Goal: Task Accomplishment & Management: Manage account settings

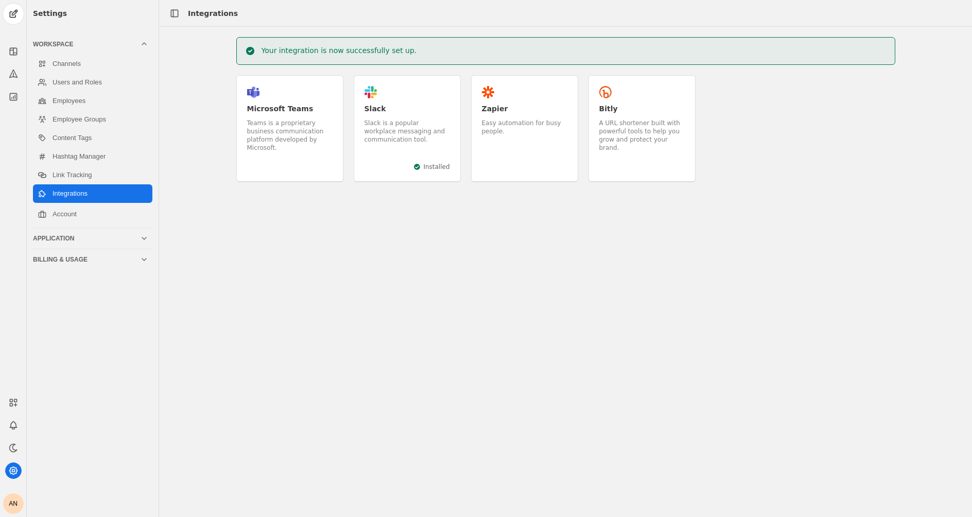
click at [395, 121] on div "Slack is a popular workplace messaging and communication tool." at bounding box center [406, 131] width 85 height 25
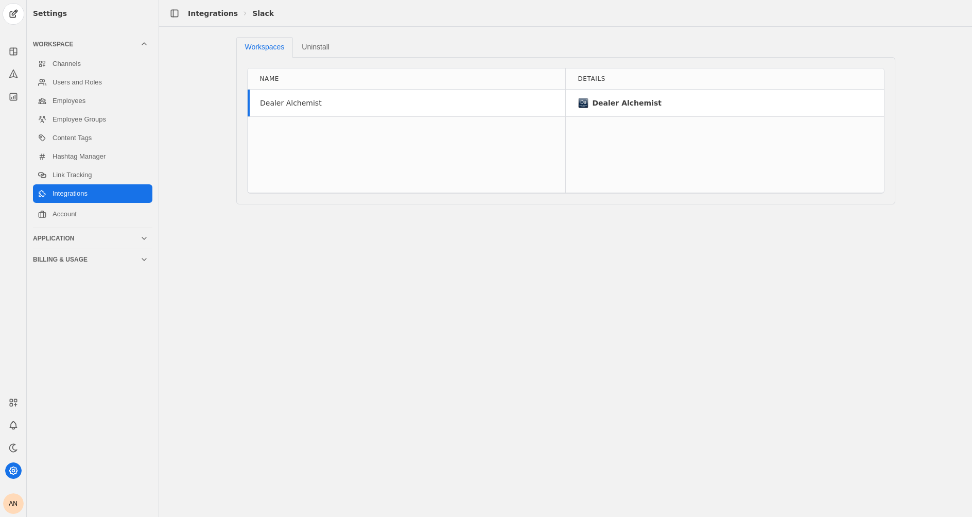
click at [390, 203] on mat-tab-body "Name Dealer Alchemist Details Dealer Alchemist" at bounding box center [565, 130] width 659 height 147
click at [71, 67] on link "Channels" at bounding box center [92, 64] width 119 height 19
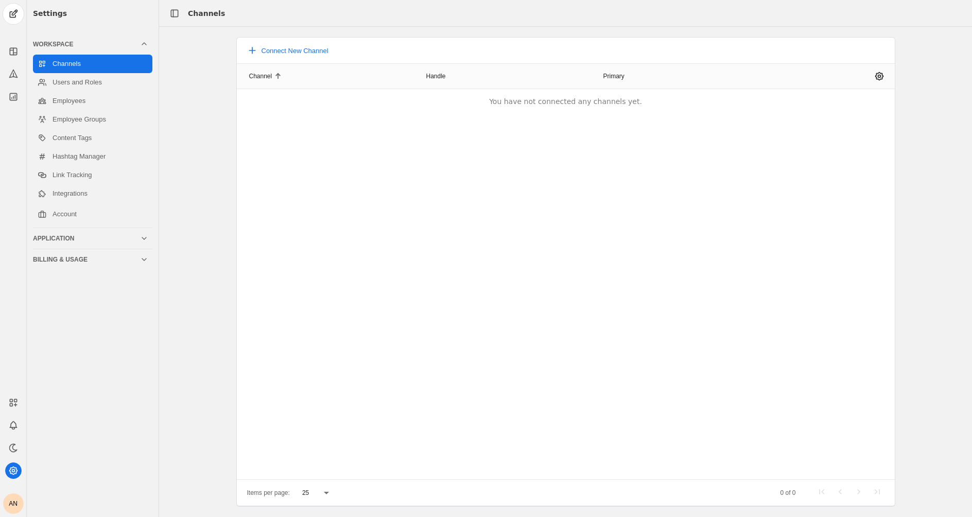
click at [559, 126] on div "Channel Handle Primary You have not connected any channels yet." at bounding box center [566, 271] width 658 height 416
click at [286, 53] on span "Connect New Channel" at bounding box center [295, 51] width 67 height 8
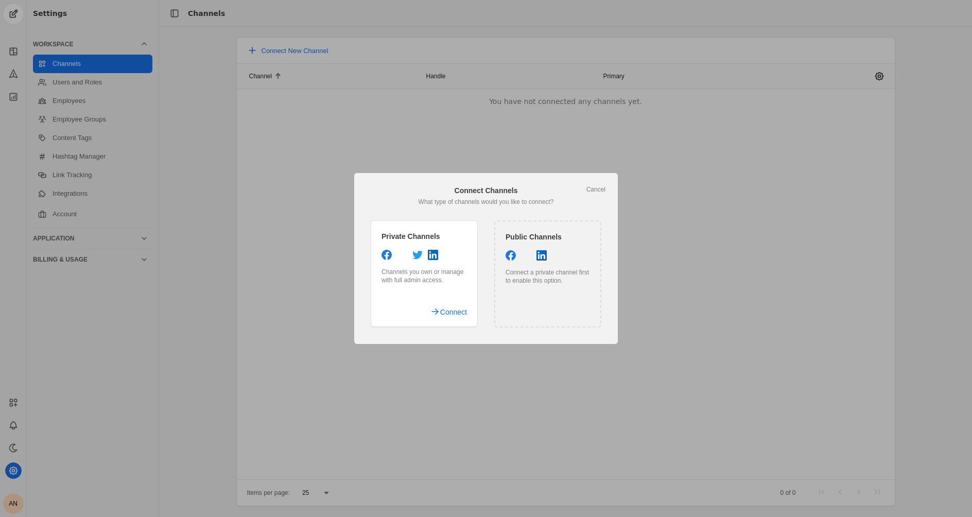
drag, startPoint x: 549, startPoint y: 275, endPoint x: 569, endPoint y: 281, distance: 20.9
click at [569, 281] on div "Connect a private channel first to enable this option." at bounding box center [548, 276] width 84 height 16
drag, startPoint x: 548, startPoint y: 279, endPoint x: 429, endPoint y: 276, distance: 118.9
click at [429, 276] on div "Private Channels Channels you own or manage with full admin access. Connect Pub…" at bounding box center [486, 273] width 239 height 115
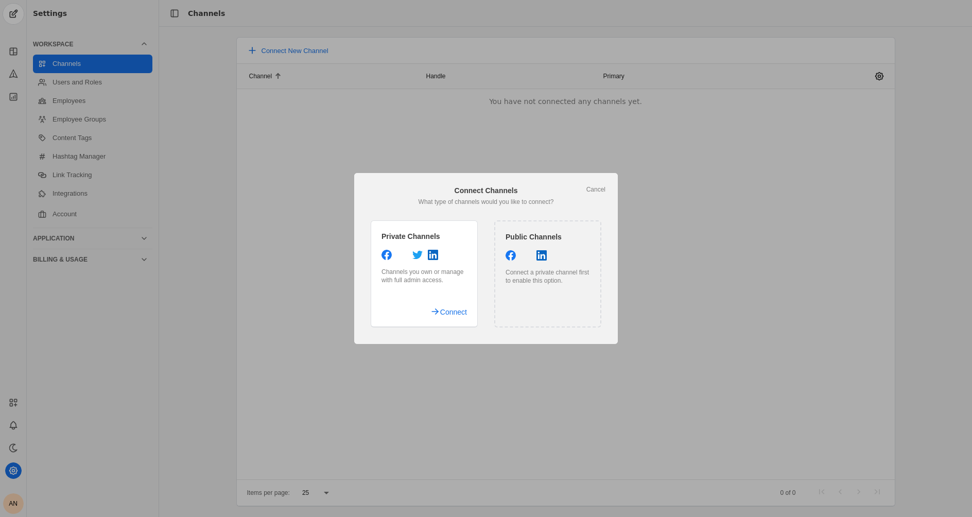
click at [404, 274] on div "Channels you own or manage with full admin access." at bounding box center [423, 276] width 85 height 16
drag, startPoint x: 384, startPoint y: 271, endPoint x: 457, endPoint y: 283, distance: 74.6
click at [457, 284] on div "Channels you own or manage with full admin access." at bounding box center [423, 276] width 85 height 16
click at [457, 283] on div "Channels you own or manage with full admin access." at bounding box center [423, 276] width 85 height 16
drag, startPoint x: 516, startPoint y: 272, endPoint x: 594, endPoint y: 280, distance: 78.1
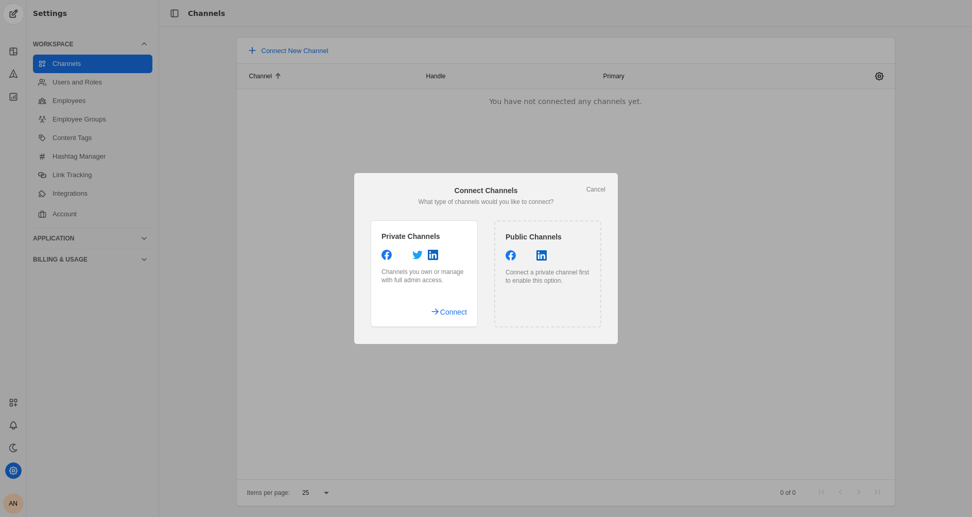
click at [594, 280] on div "Public Channels Connect a private channel first to enable this option." at bounding box center [547, 273] width 107 height 107
drag, startPoint x: 580, startPoint y: 281, endPoint x: 519, endPoint y: 271, distance: 61.5
click at [519, 271] on div "Connect a private channel first to enable this option." at bounding box center [548, 276] width 84 height 16
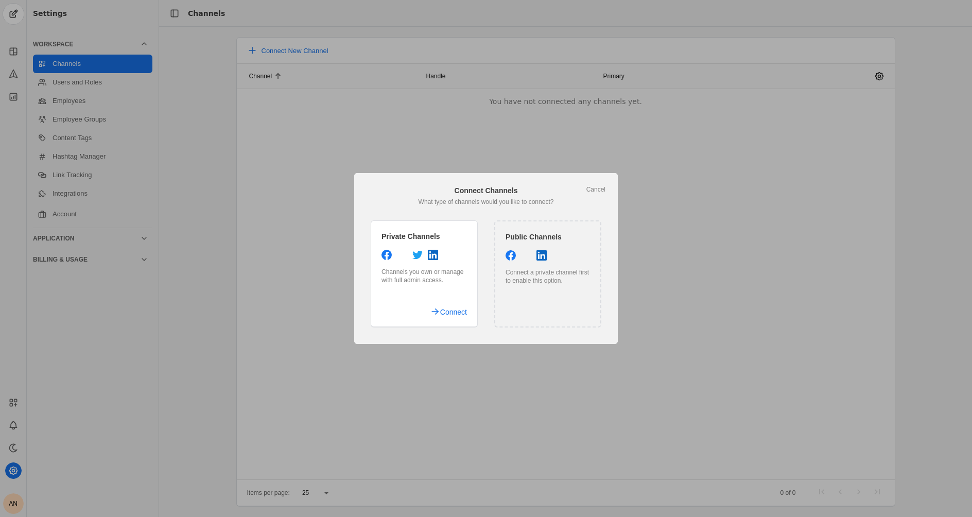
click at [538, 276] on div "Connect a private channel first to enable this option." at bounding box center [548, 276] width 84 height 16
click at [432, 274] on div "Channels you own or manage with full admin access." at bounding box center [423, 276] width 85 height 16
click at [451, 308] on span "Connect" at bounding box center [453, 312] width 27 height 19
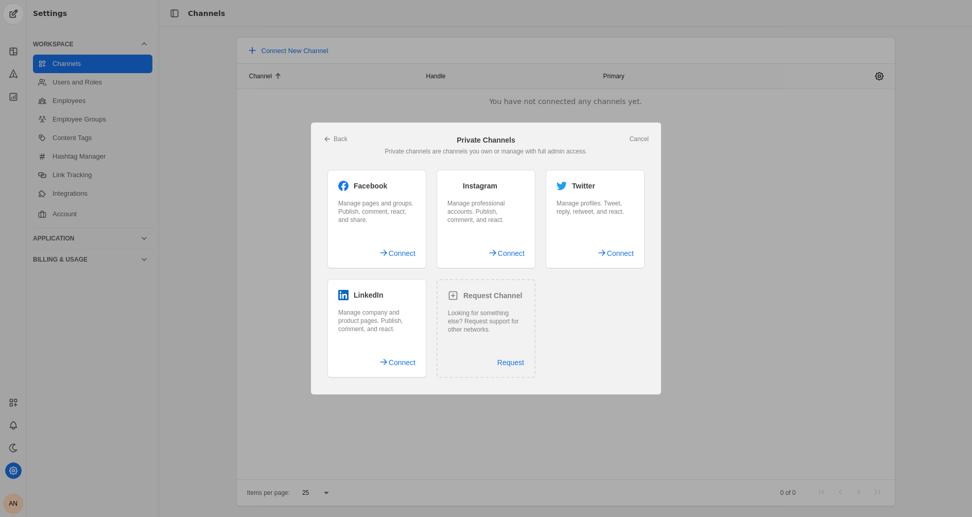
click at [605, 314] on div "Facebook Manage pages and groups. Publish, comment, react, and share. Connect I…" at bounding box center [485, 274] width 325 height 216
click at [390, 363] on span "Connect" at bounding box center [402, 362] width 27 height 19
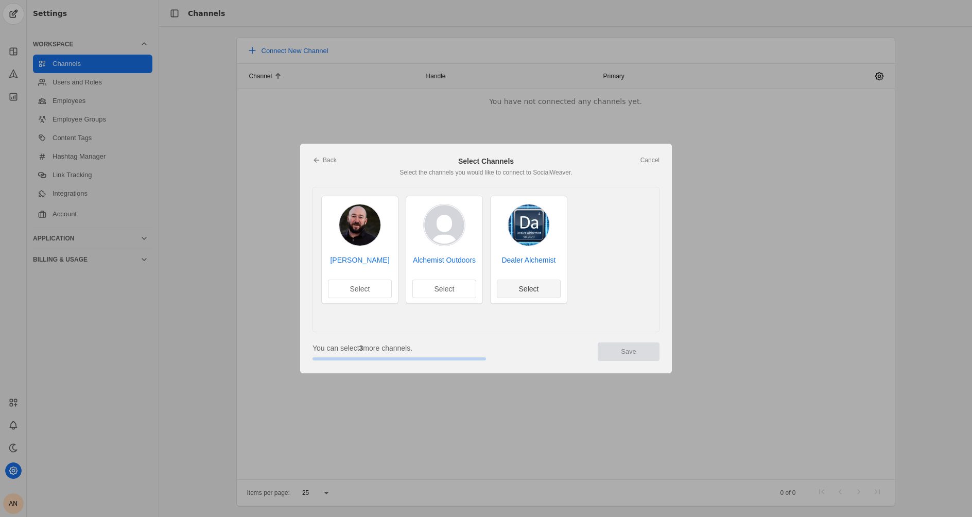
click at [529, 287] on span "Select" at bounding box center [529, 289] width 20 height 10
click at [628, 354] on span "Save" at bounding box center [628, 351] width 15 height 10
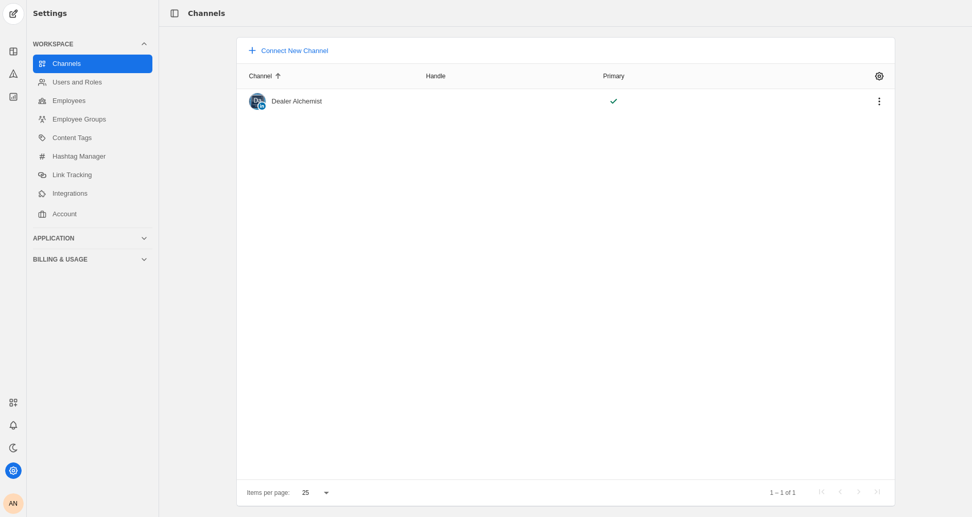
click at [553, 241] on div "Channel Handle Primary Dealer Alchemist" at bounding box center [566, 271] width 658 height 416
click at [73, 194] on link "Integrations" at bounding box center [92, 193] width 119 height 19
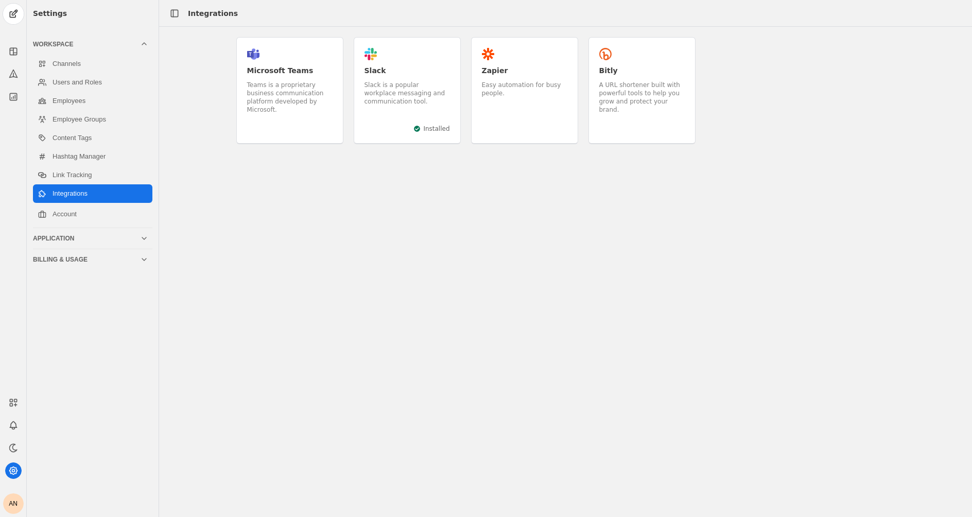
click at [420, 94] on div "Slack is a popular workplace messaging and communication tool." at bounding box center [406, 93] width 85 height 25
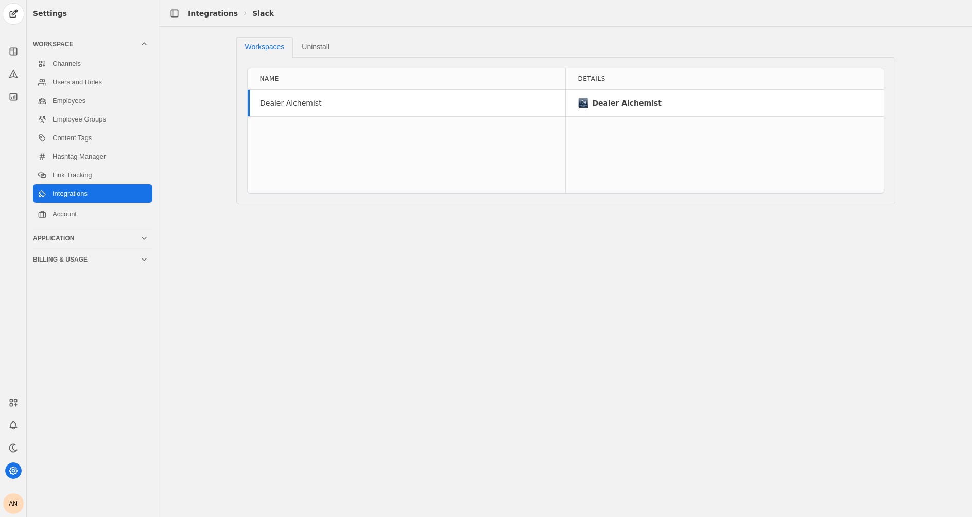
click at [312, 96] on div "Dealer Alchemist" at bounding box center [407, 103] width 318 height 27
click at [285, 100] on div "Dealer Alchemist" at bounding box center [291, 103] width 62 height 10
click at [81, 64] on link "Channels" at bounding box center [92, 64] width 119 height 19
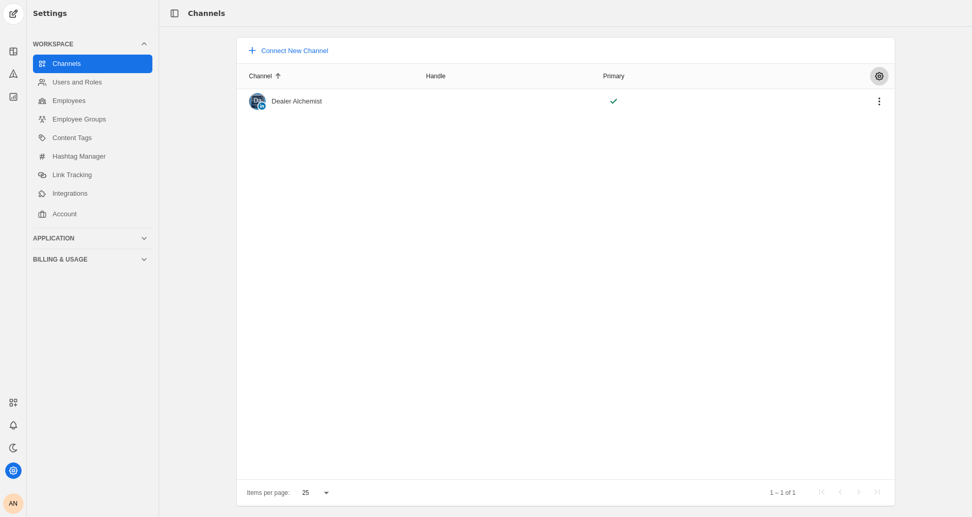
click at [875, 78] on span "undefined" at bounding box center [879, 76] width 19 height 19
click at [603, 178] on div at bounding box center [486, 258] width 972 height 517
click at [131, 237] on div "Application" at bounding box center [86, 238] width 107 height 8
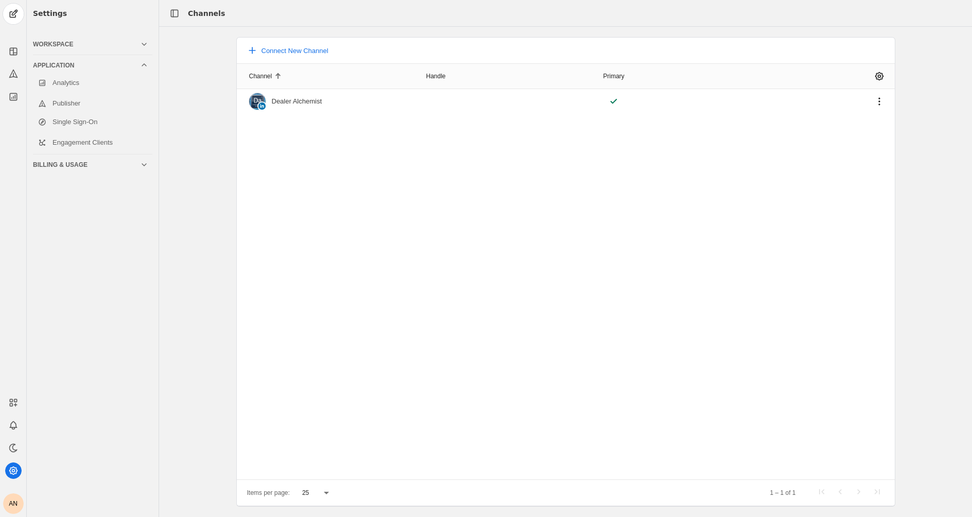
click at [139, 62] on div "Application" at bounding box center [86, 65] width 107 height 8
click at [109, 46] on div "Workspace" at bounding box center [86, 44] width 107 height 8
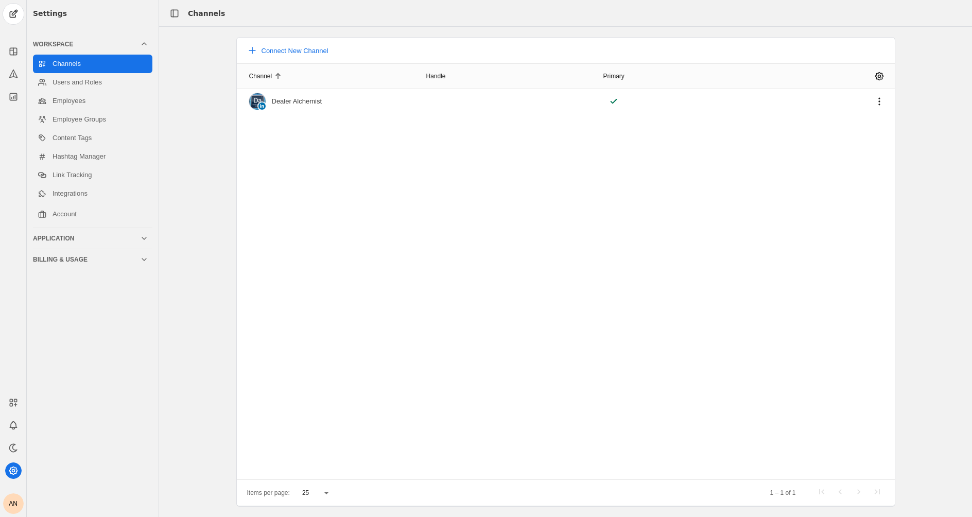
click at [325, 190] on div "Channel Handle Primary Dealer Alchemist" at bounding box center [566, 271] width 658 height 416
click at [299, 47] on span "Connect New Channel" at bounding box center [295, 51] width 67 height 8
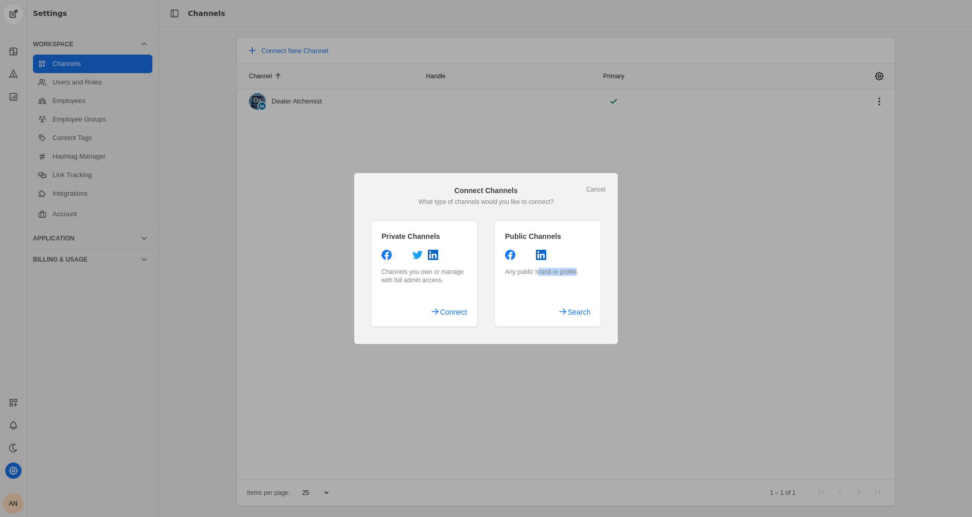
drag, startPoint x: 537, startPoint y: 272, endPoint x: 583, endPoint y: 274, distance: 46.4
click at [583, 274] on div "Any public brand or profile." at bounding box center [547, 272] width 85 height 8
drag, startPoint x: 579, startPoint y: 274, endPoint x: 521, endPoint y: 277, distance: 57.2
click at [521, 277] on div "Public Channels Any public brand or profile. Search" at bounding box center [547, 273] width 107 height 107
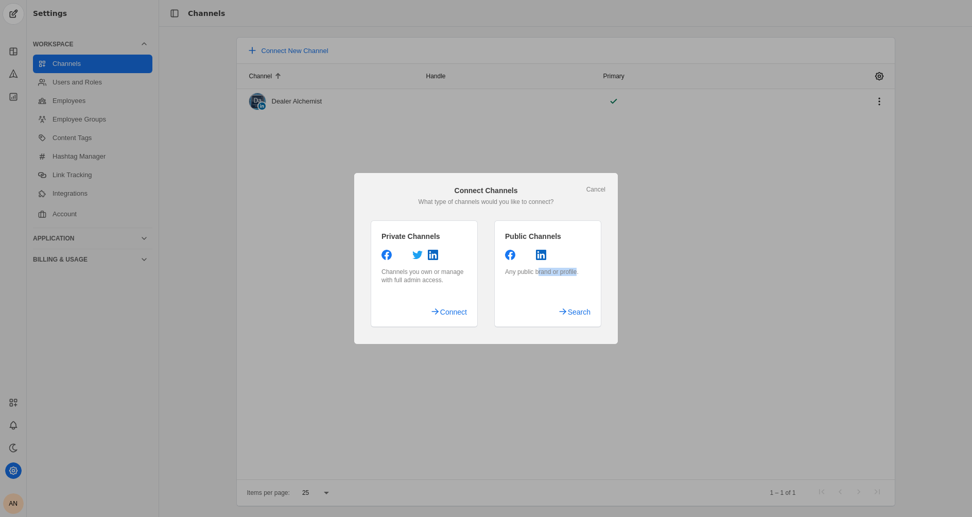
click at [521, 277] on div "Public Channels Any public brand or profile. Search" at bounding box center [547, 273] width 107 height 107
click at [707, 224] on div at bounding box center [486, 258] width 972 height 517
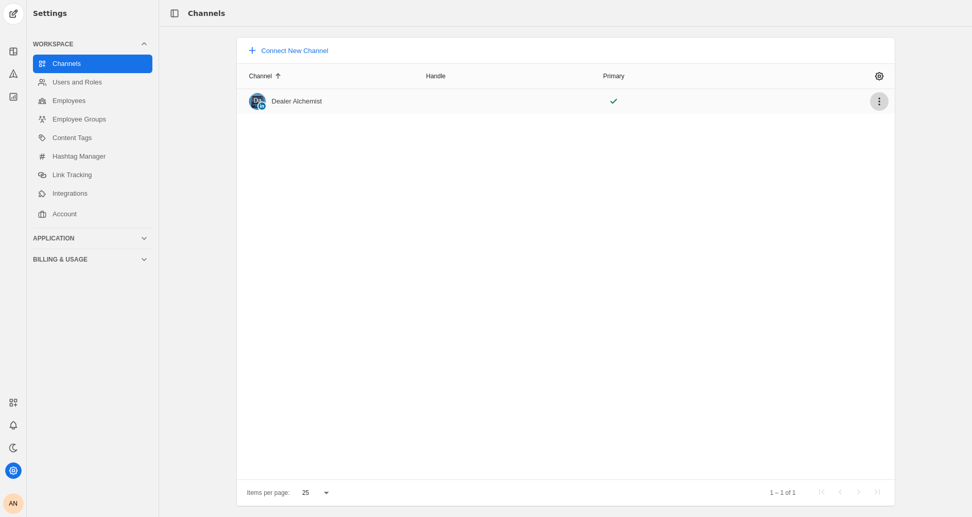
click at [882, 100] on span "undefined" at bounding box center [879, 101] width 19 height 19
click at [630, 144] on div at bounding box center [486, 258] width 972 height 517
click at [877, 76] on span "undefined" at bounding box center [879, 76] width 19 height 19
click at [653, 199] on div at bounding box center [486, 258] width 972 height 517
click at [60, 196] on link "Integrations" at bounding box center [92, 193] width 119 height 19
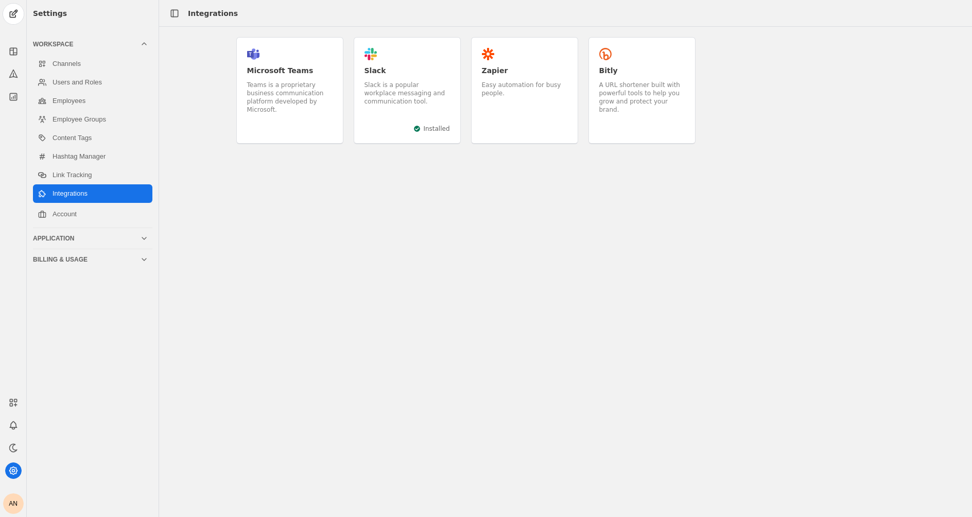
click at [100, 237] on div "Application" at bounding box center [86, 238] width 107 height 8
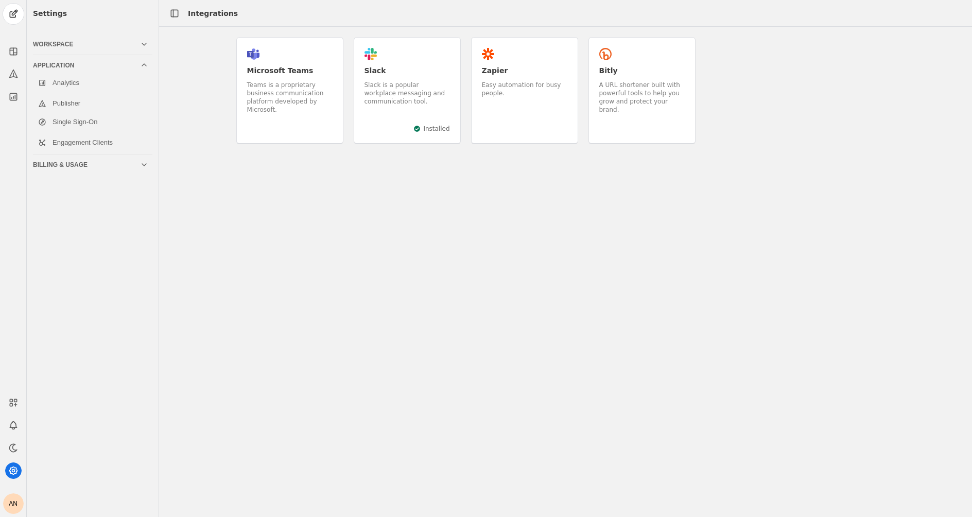
click at [137, 69] on div "Application" at bounding box center [86, 65] width 107 height 8
click at [13, 50] on icon at bounding box center [13, 51] width 10 height 10
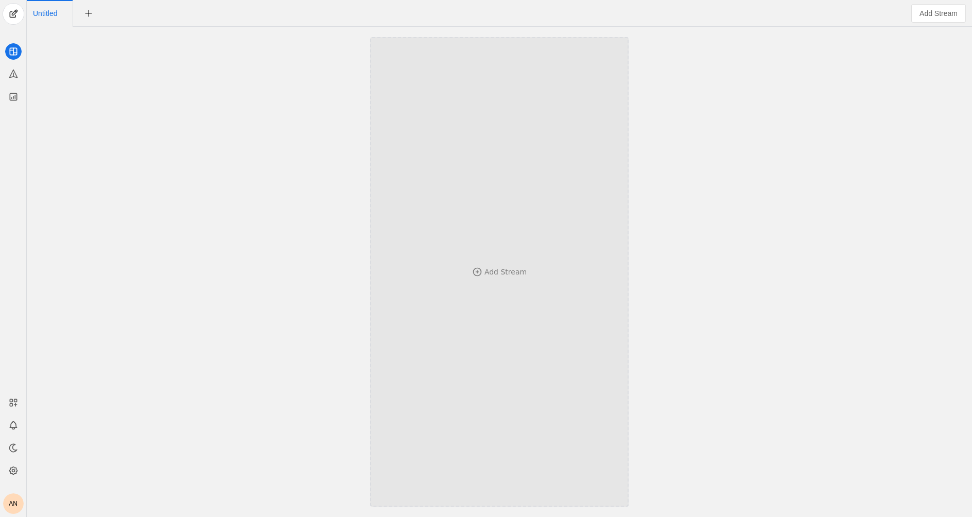
click at [451, 286] on div "Add Stream" at bounding box center [499, 272] width 190 height 369
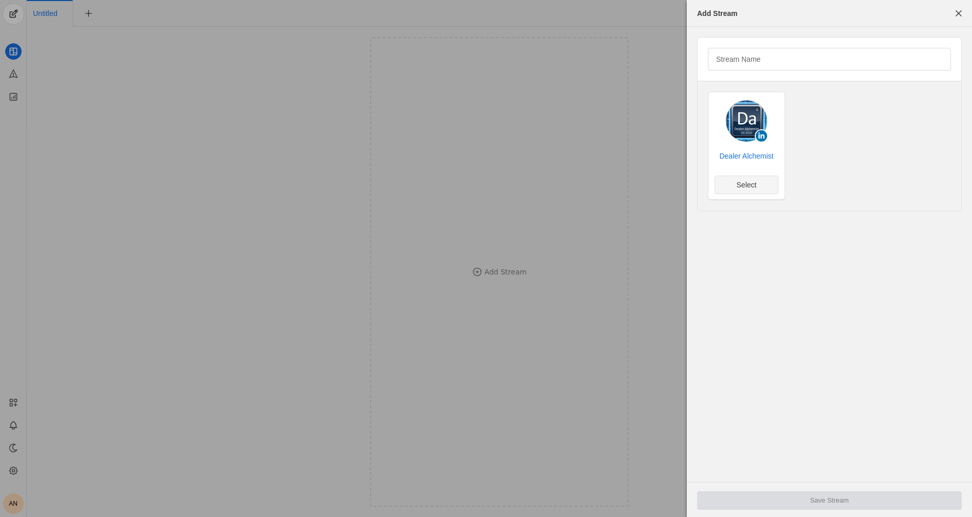
click at [743, 182] on span "Select" at bounding box center [747, 185] width 20 height 10
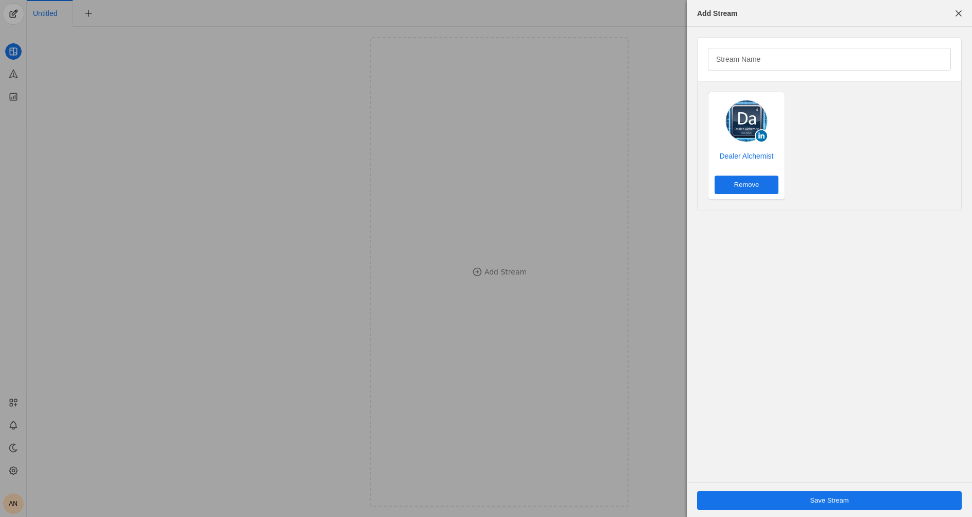
click at [770, 503] on span "undefined" at bounding box center [829, 500] width 265 height 19
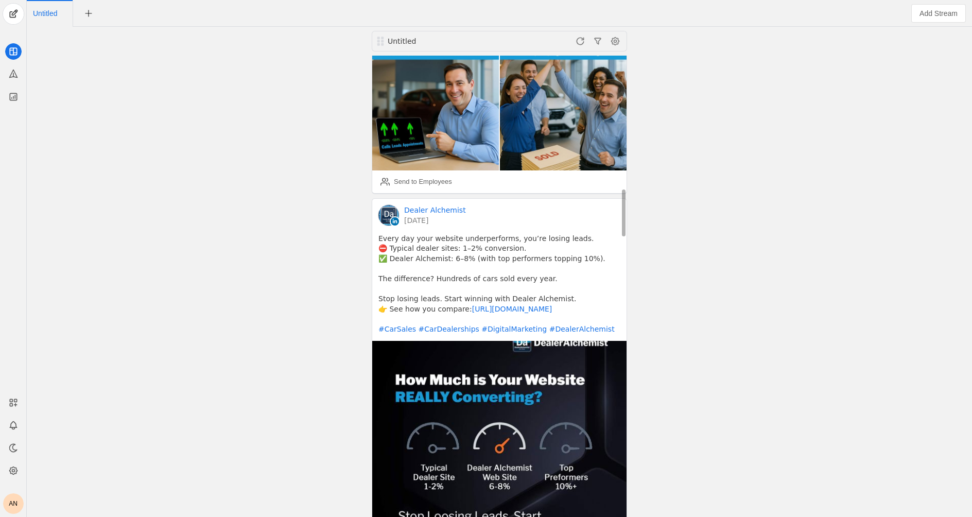
scroll to position [922, 0]
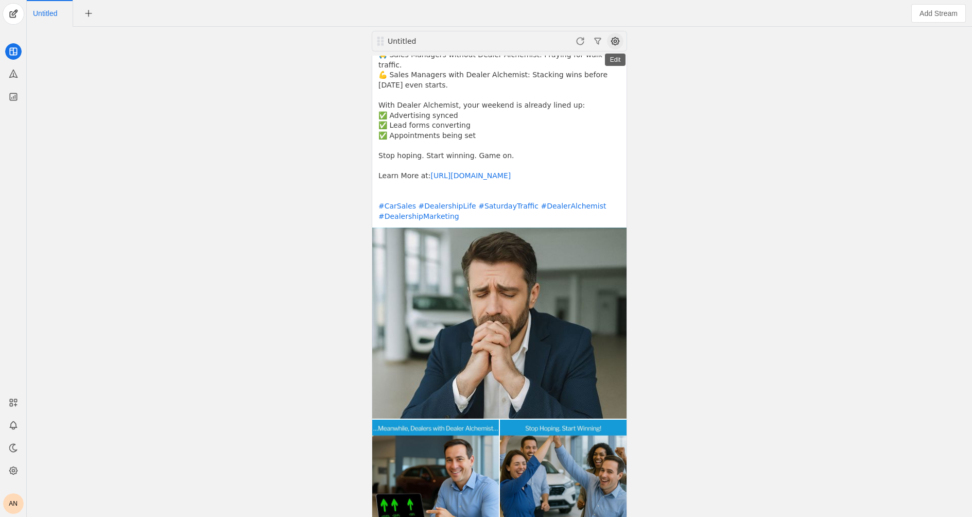
click at [616, 39] on span at bounding box center [615, 41] width 16 height 16
click at [557, 58] on span "button" at bounding box center [562, 63] width 123 height 19
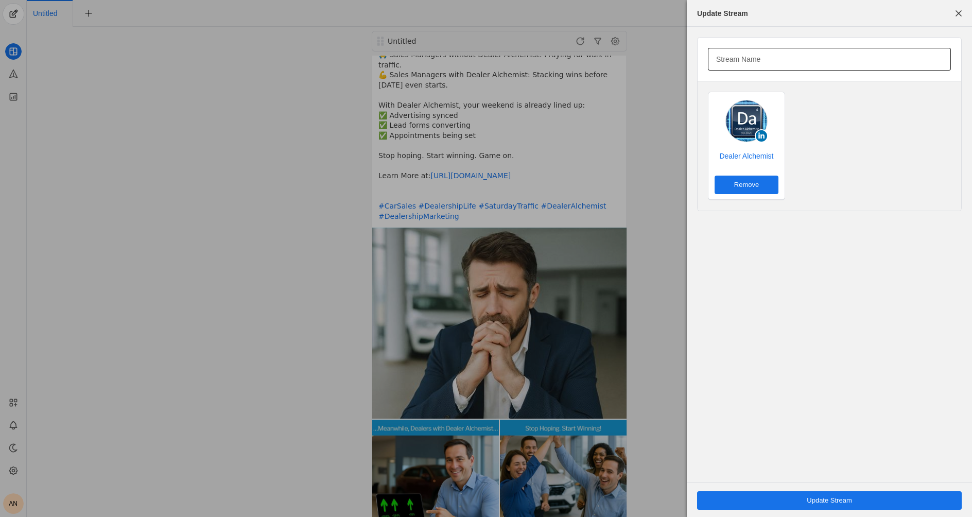
click at [754, 59] on mat-label "Stream Name" at bounding box center [738, 59] width 44 height 12
click at [754, 59] on input "Stream Name" at bounding box center [829, 59] width 227 height 12
click at [961, 9] on span "button" at bounding box center [958, 13] width 19 height 19
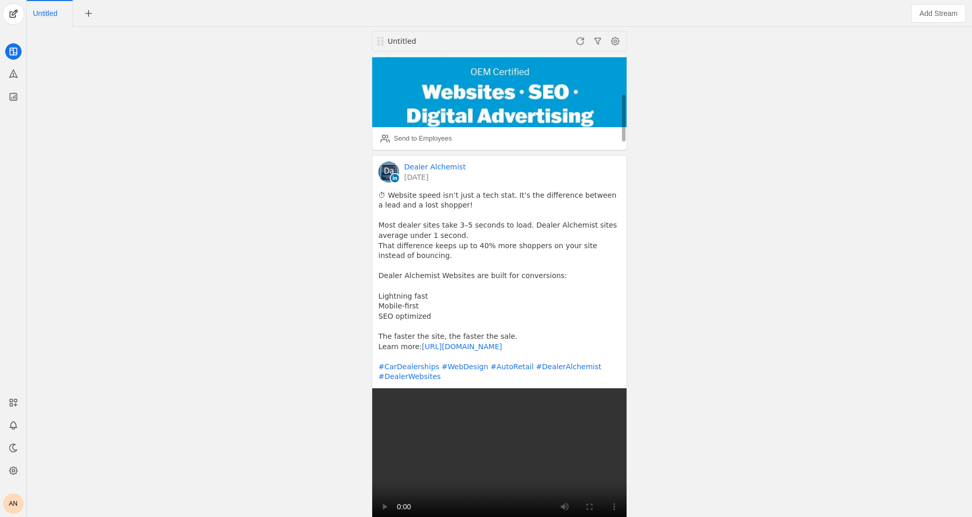
scroll to position [0, 0]
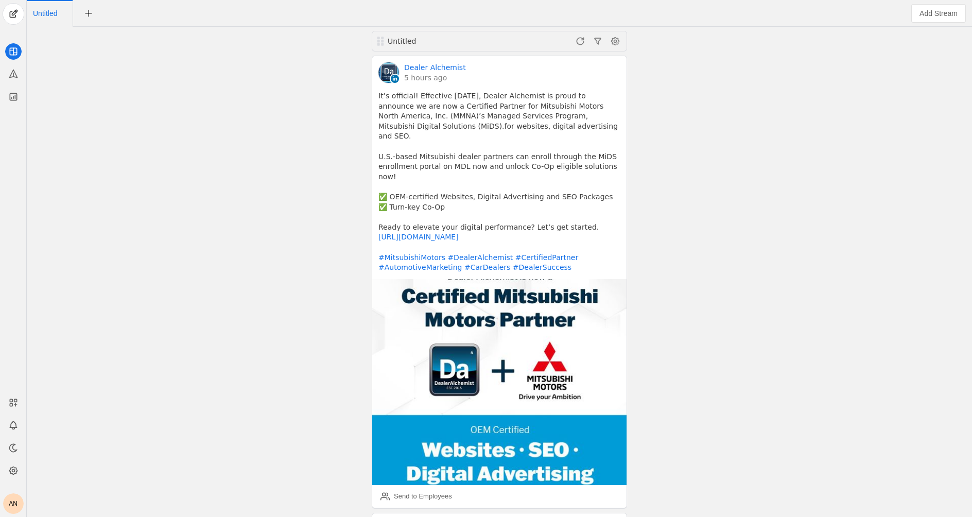
click at [139, 136] on div "Untitled Dealer Alchemist 5 hours ago It’s official! Effective September 22nd, …" at bounding box center [499, 272] width 940 height 490
click at [12, 400] on rect at bounding box center [11, 400] width 3 height 3
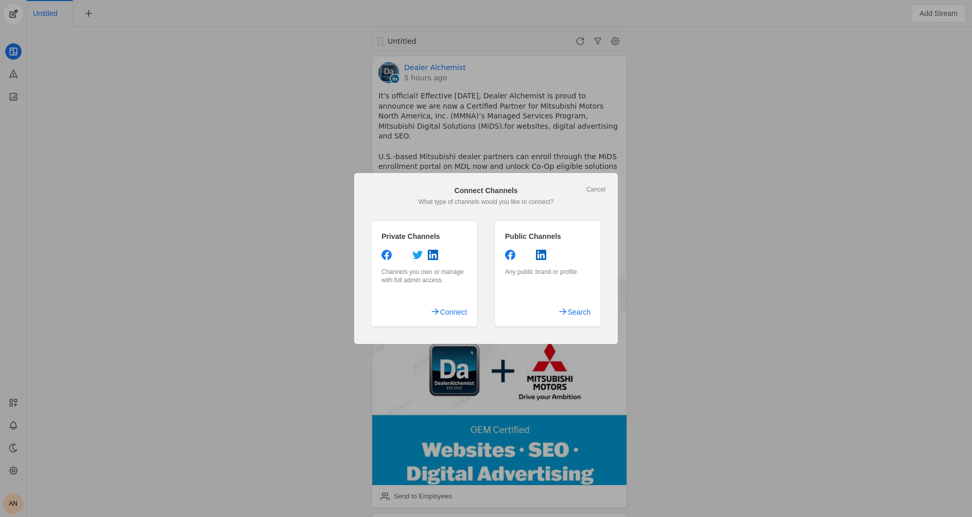
click at [227, 316] on div at bounding box center [486, 258] width 972 height 517
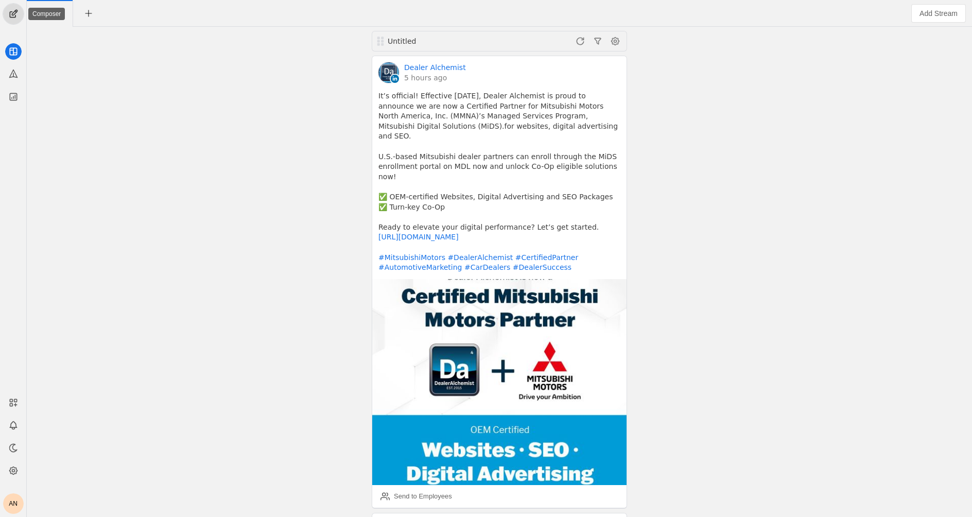
click at [14, 12] on span "undefined" at bounding box center [13, 14] width 21 height 21
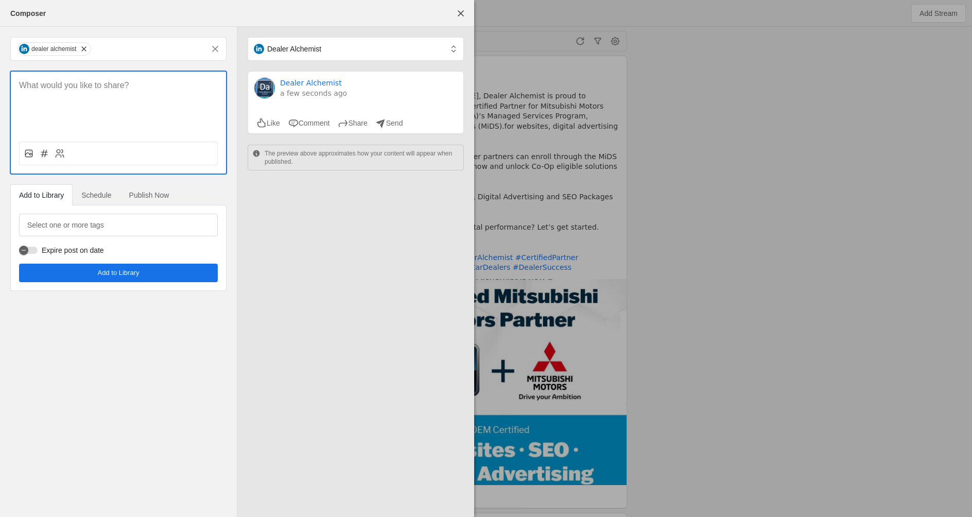
click at [339, 235] on div "Dealer Alchemist Dealer Alchemist a few seconds ago Like Comment Share Send The…" at bounding box center [355, 272] width 237 height 490
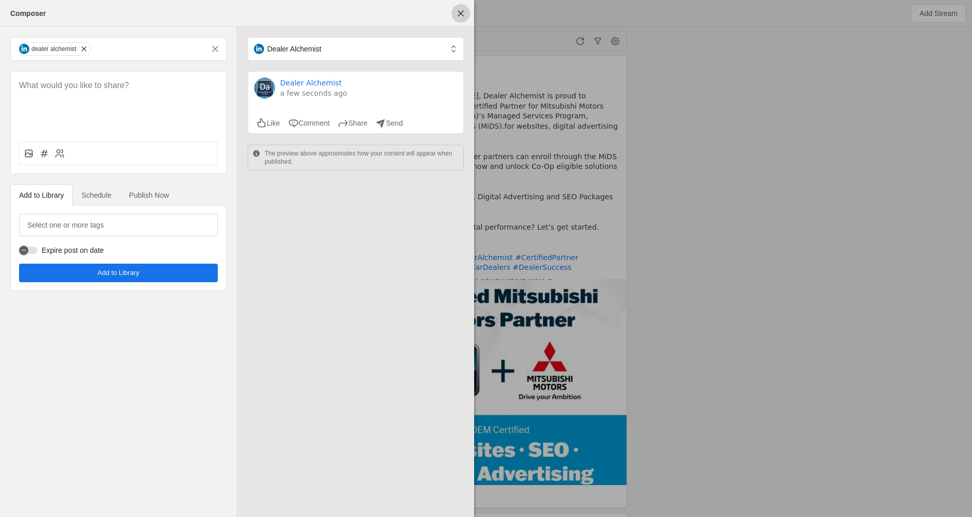
click at [459, 10] on span "undefined" at bounding box center [460, 13] width 19 height 19
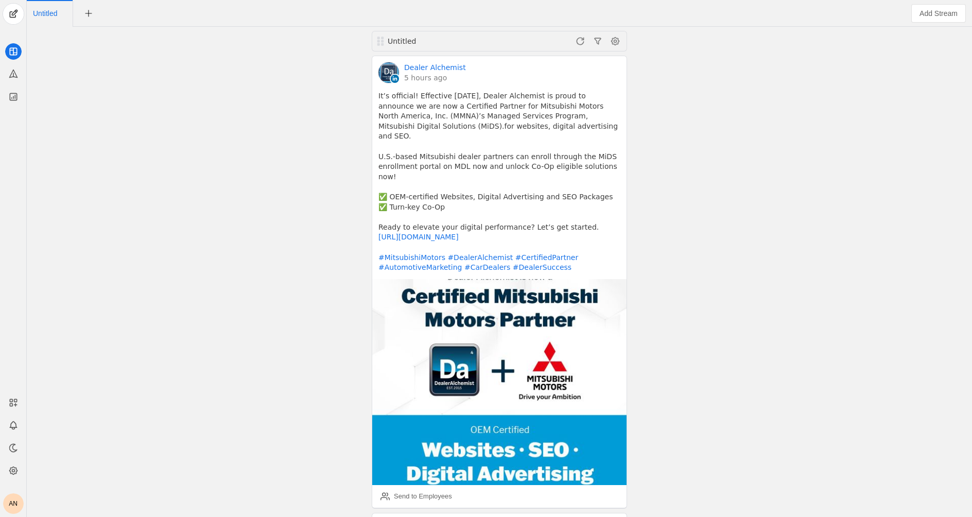
click at [698, 109] on div "Untitled Dealer Alchemist 5 hours ago It’s official! Effective September 22nd, …" at bounding box center [499, 272] width 940 height 490
click at [270, 80] on div "Untitled Dealer Alchemist 5 hours ago It’s official! Effective September 22nd, …" at bounding box center [499, 272] width 940 height 490
click at [615, 40] on span at bounding box center [615, 41] width 16 height 16
click at [729, 92] on div at bounding box center [486, 258] width 972 height 517
click at [267, 121] on div "Untitled Dealer Alchemist 5 hours ago It’s official! Effective September 22nd, …" at bounding box center [499, 272] width 940 height 490
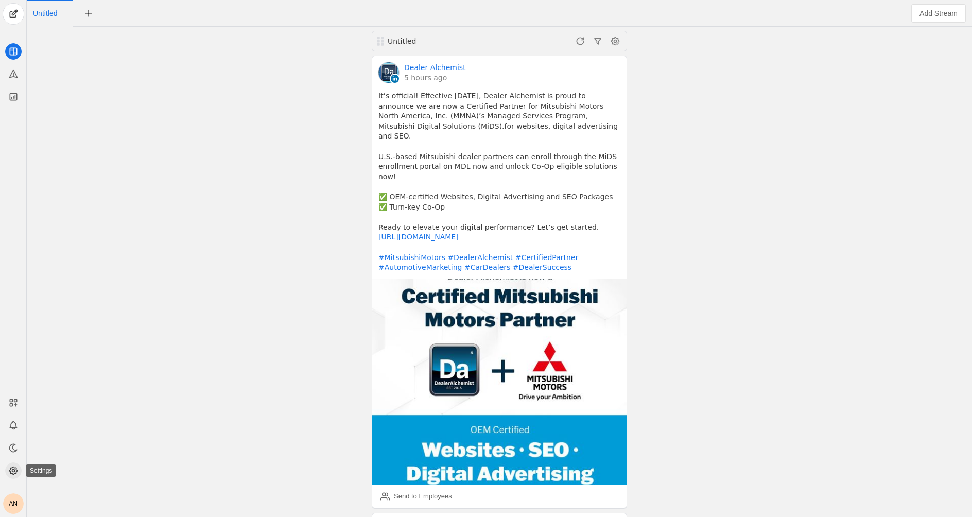
click at [12, 471] on icon at bounding box center [13, 470] width 10 height 10
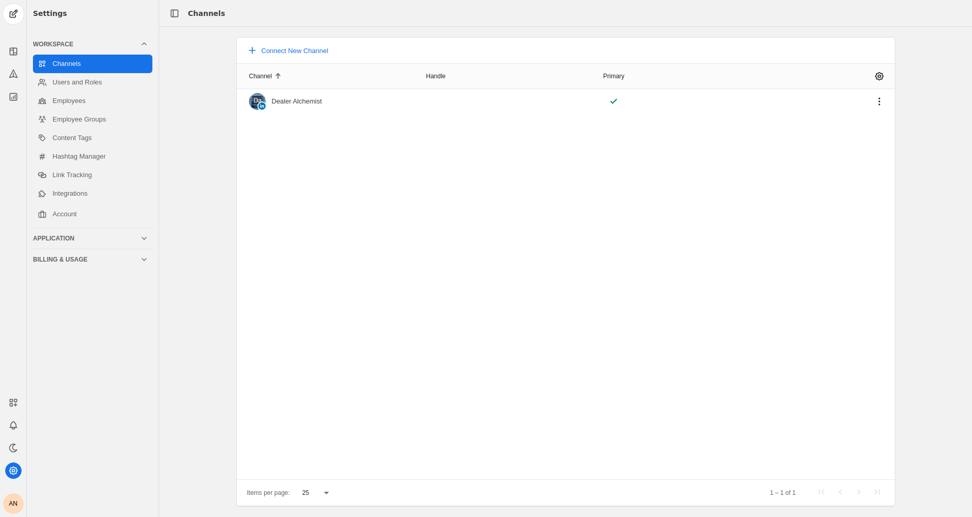
click at [202, 180] on div "Connect New Channel Channel Handle Primary Dealer Alchemist Items per page: 25 …" at bounding box center [565, 271] width 813 height 469
click at [63, 194] on link "Integrations" at bounding box center [92, 193] width 119 height 19
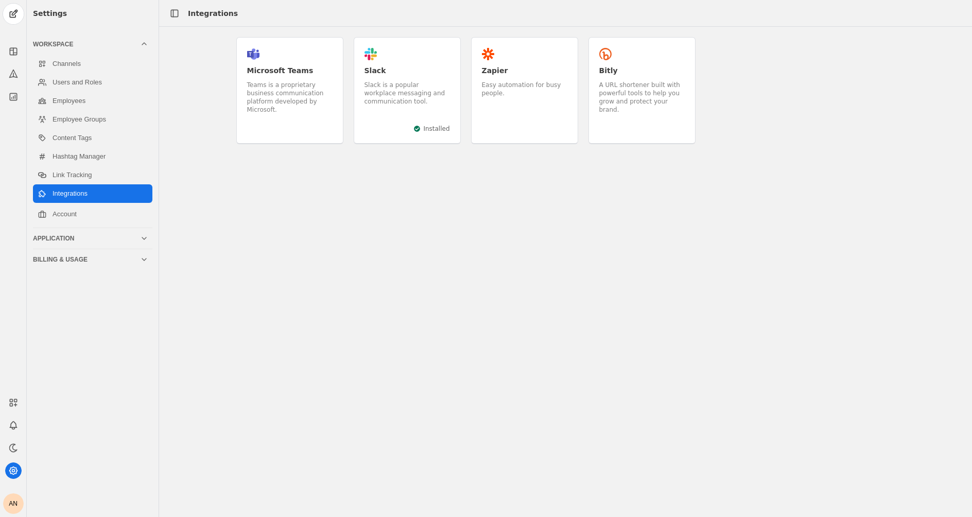
click at [77, 237] on div "Application" at bounding box center [86, 238] width 107 height 8
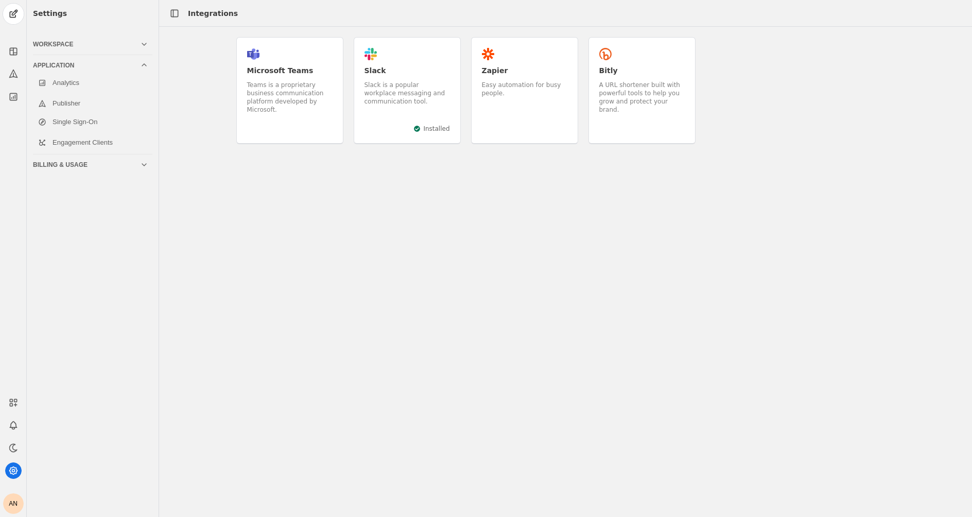
click at [75, 163] on div "Billing & Usage" at bounding box center [86, 165] width 107 height 8
click at [100, 40] on div "Workspace" at bounding box center [86, 44] width 107 height 8
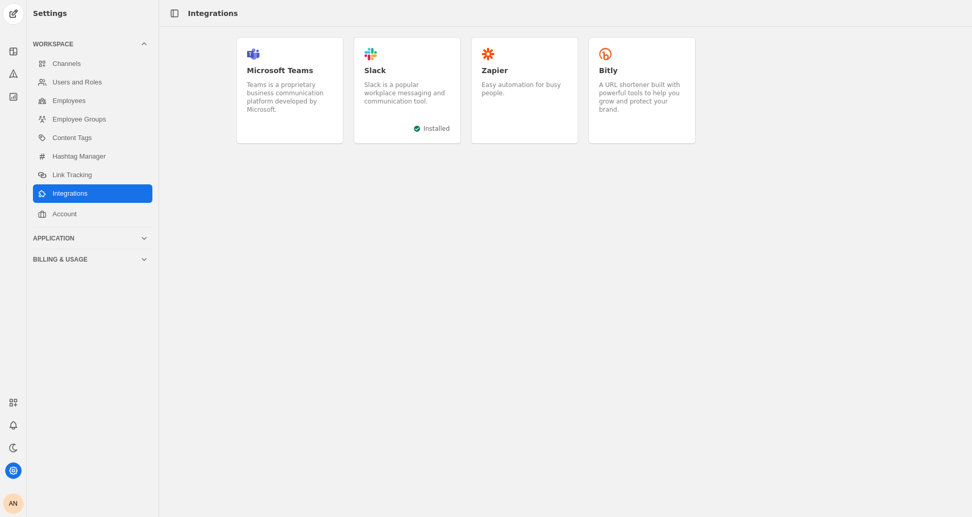
click at [180, 92] on div ".st0{fill:#5059C9;} .st1{fill:#7B83EB;} .st2{opacity:0.2;enable-background:new …" at bounding box center [565, 95] width 813 height 117
click at [67, 175] on link "Link Tracking" at bounding box center [92, 175] width 119 height 19
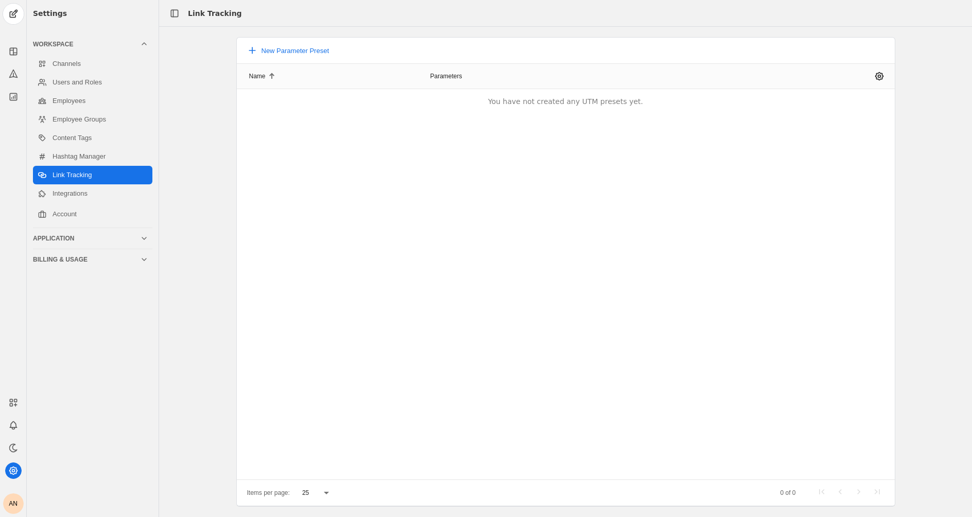
click at [204, 74] on div "New Parameter Preset Name Parameters You have not created any UTM presets yet. …" at bounding box center [565, 271] width 813 height 469
click at [59, 59] on link "Channels" at bounding box center [92, 64] width 119 height 19
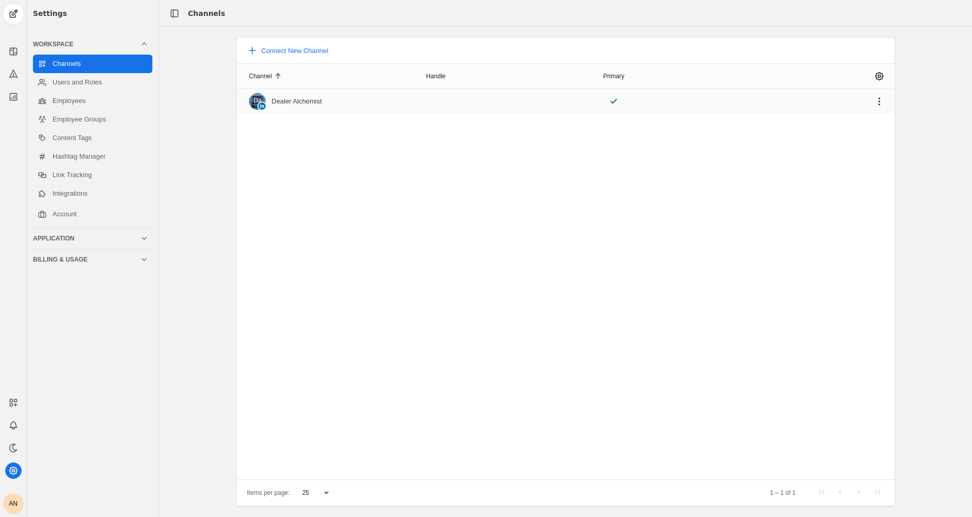
click at [293, 100] on div "Dealer Alchemist" at bounding box center [297, 101] width 50 height 8
click at [262, 100] on img at bounding box center [257, 101] width 16 height 16
click at [884, 100] on span "undefined" at bounding box center [879, 101] width 19 height 19
click at [599, 188] on div at bounding box center [486, 258] width 972 height 517
click at [92, 240] on div "Application" at bounding box center [86, 238] width 107 height 8
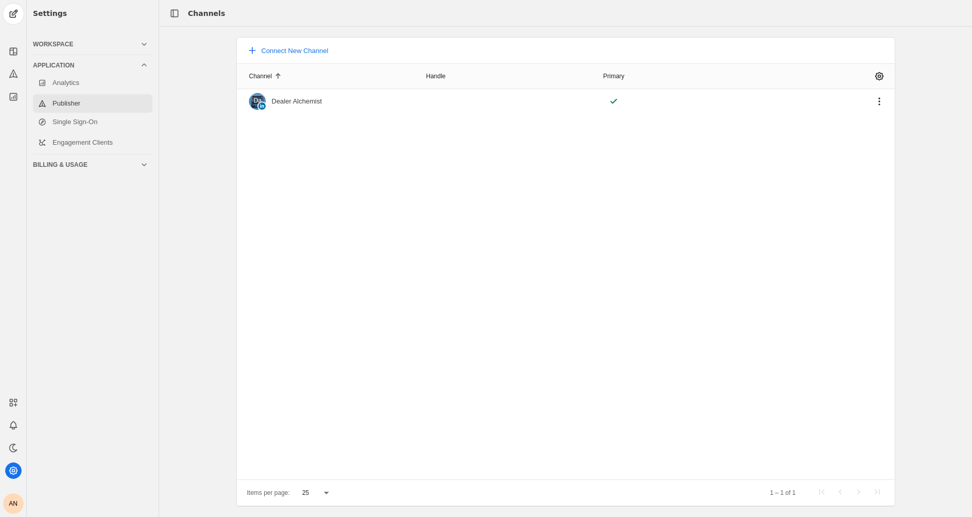
click at [65, 103] on link "Publisher" at bounding box center [92, 103] width 119 height 19
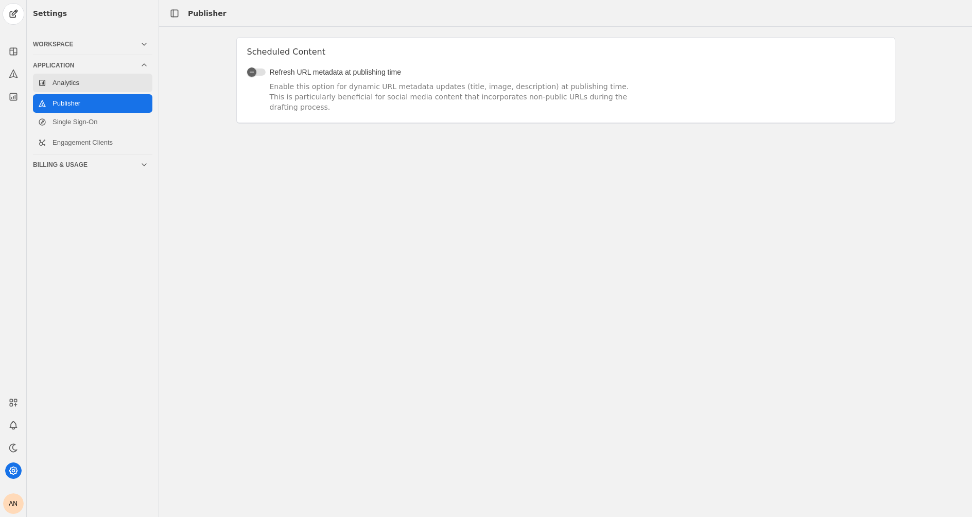
click at [69, 86] on link "Analytics" at bounding box center [92, 83] width 119 height 19
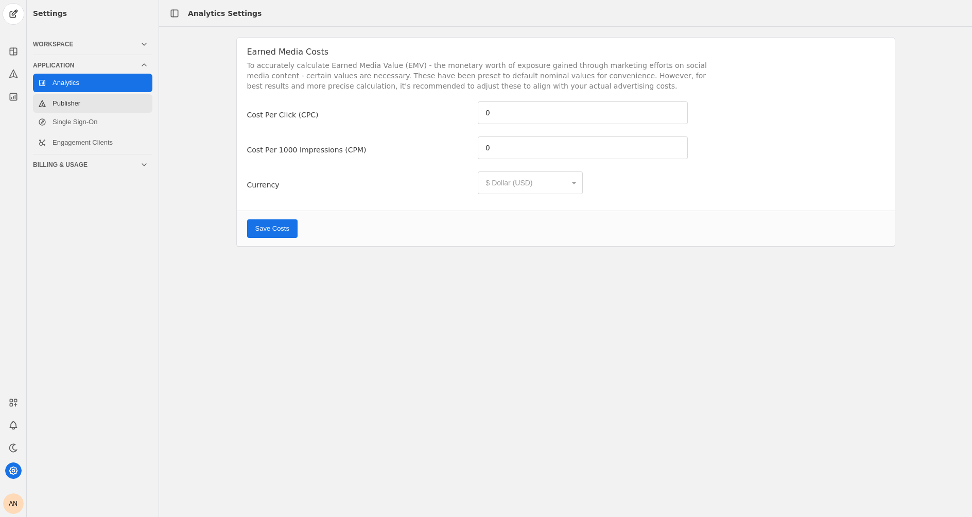
type input "5.26"
type input "6.59"
click at [175, 112] on div "Earned Media Costs To accurately calculate Earned Media Value (EMV) - the monet…" at bounding box center [565, 142] width 813 height 210
click at [188, 115] on div "Earned Media Costs To accurately calculate Earned Media Value (EMV) - the monet…" at bounding box center [565, 142] width 813 height 210
click at [12, 74] on icon at bounding box center [13, 73] width 10 height 10
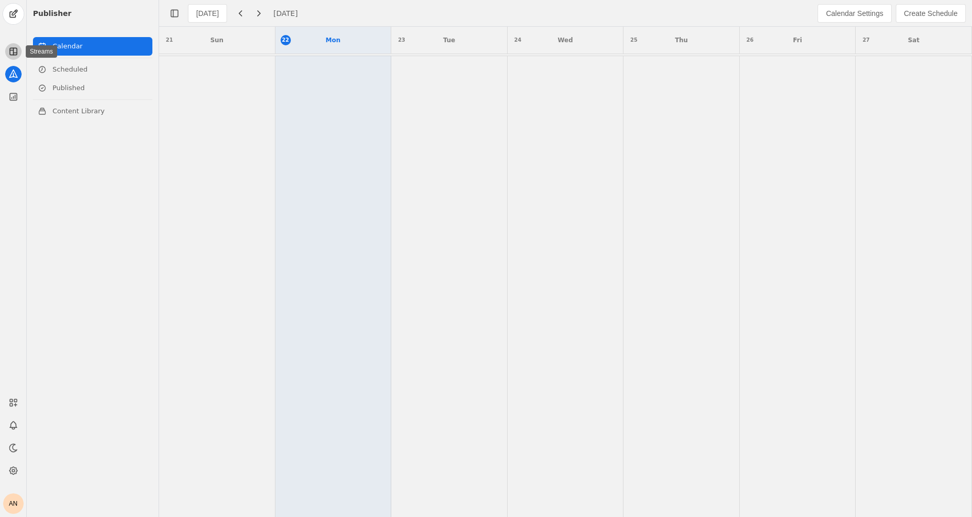
click at [19, 49] on app-icon at bounding box center [13, 51] width 16 height 16
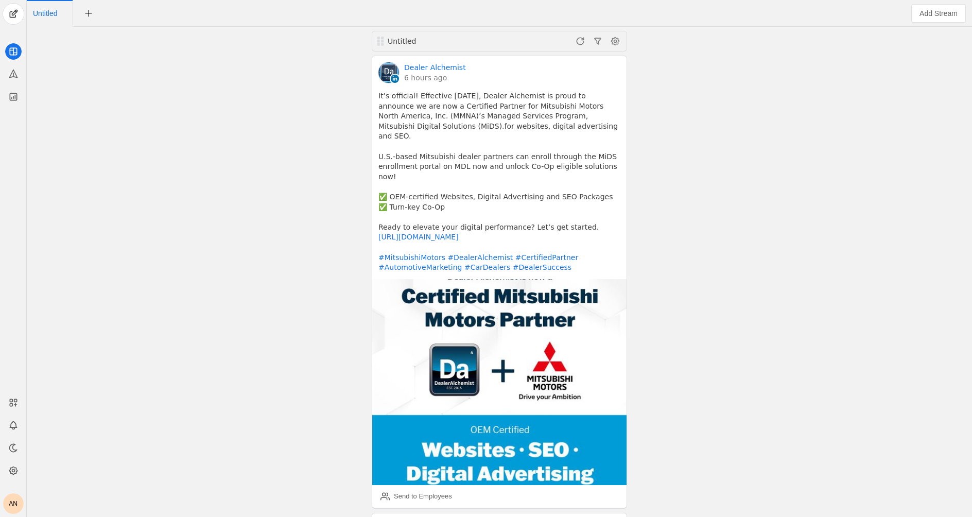
click at [350, 100] on div "Untitled Dealer Alchemist 6 hours ago It’s official! Effective September 22nd, …" at bounding box center [499, 272] width 940 height 490
click at [468, 39] on div "Untitled" at bounding box center [449, 41] width 123 height 10
click at [612, 40] on span at bounding box center [615, 41] width 16 height 16
click at [537, 61] on span "Edit Stream" at bounding box center [528, 63] width 38 height 19
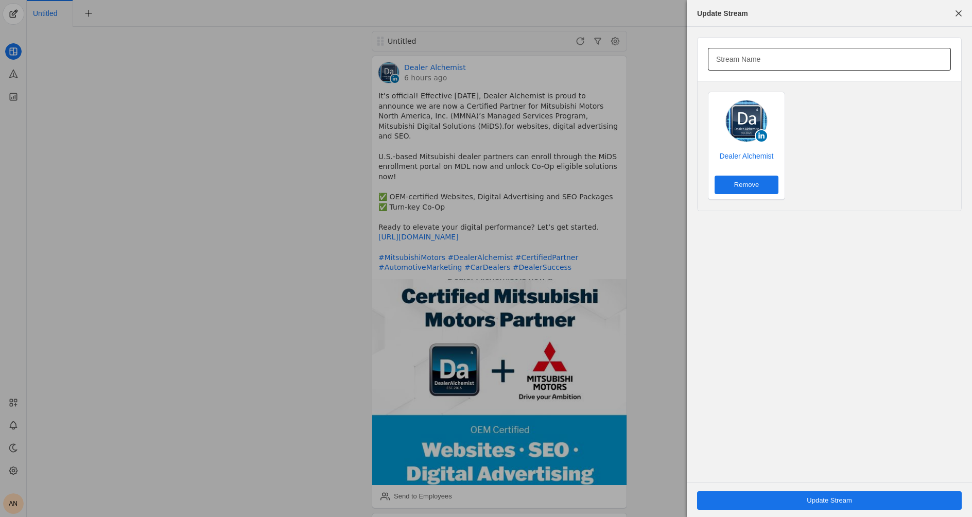
click at [754, 58] on mat-label "Stream Name" at bounding box center [738, 59] width 44 height 12
click at [754, 58] on input "Stream Name" at bounding box center [829, 59] width 227 height 12
click at [773, 60] on input "Stream Name" at bounding box center [829, 59] width 227 height 12
type input "Dealer Alchemist LinkedIn"
click at [826, 501] on span "Update Stream" at bounding box center [829, 500] width 45 height 10
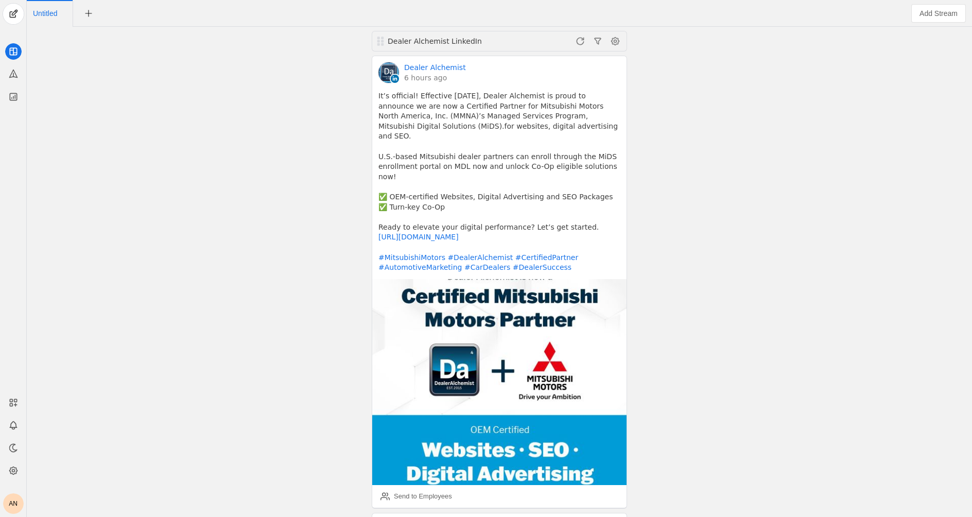
click at [725, 165] on div "Dealer Alchemist LinkedIn Dealer Alchemist 6 hours ago It’s official! Effective…" at bounding box center [499, 272] width 940 height 490
click at [254, 114] on div "Dealer Alchemist LinkedIn Dealer Alchemist 6 hours ago It’s official! Effective…" at bounding box center [499, 272] width 940 height 490
click at [47, 12] on span "Untitled" at bounding box center [45, 13] width 24 height 7
drag, startPoint x: 76, startPoint y: 14, endPoint x: 39, endPoint y: 11, distance: 37.2
click at [8, 8] on app-layout "AN Untitled Dealer Alchemist LinkedIn Dealer Alchemist 6 hours ago It’s officia…" at bounding box center [486, 258] width 972 height 517
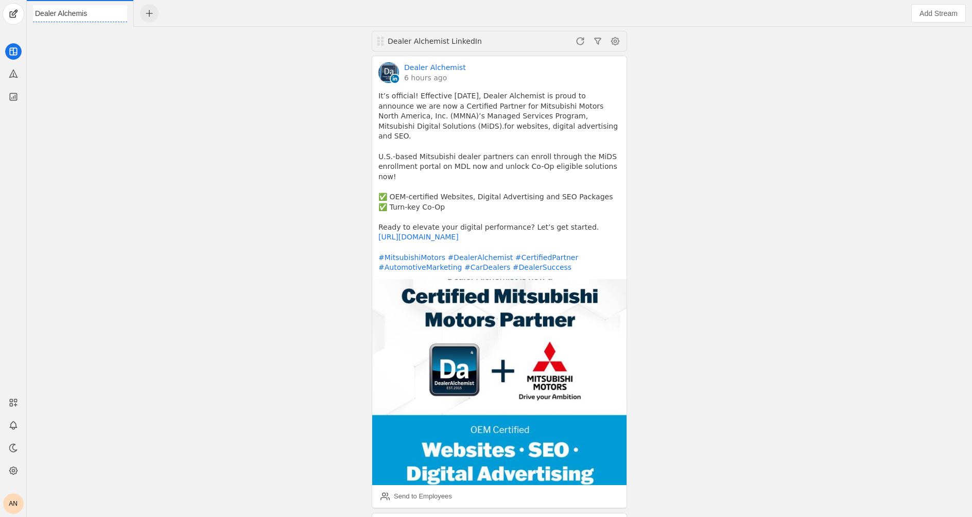
type input "Dealer Alchemist"
click at [236, 170] on div "Dealer Alchemist LinkedIn Dealer Alchemist 6 hours ago It’s official! Effective…" at bounding box center [499, 272] width 940 height 490
click at [18, 399] on icon at bounding box center [13, 402] width 10 height 10
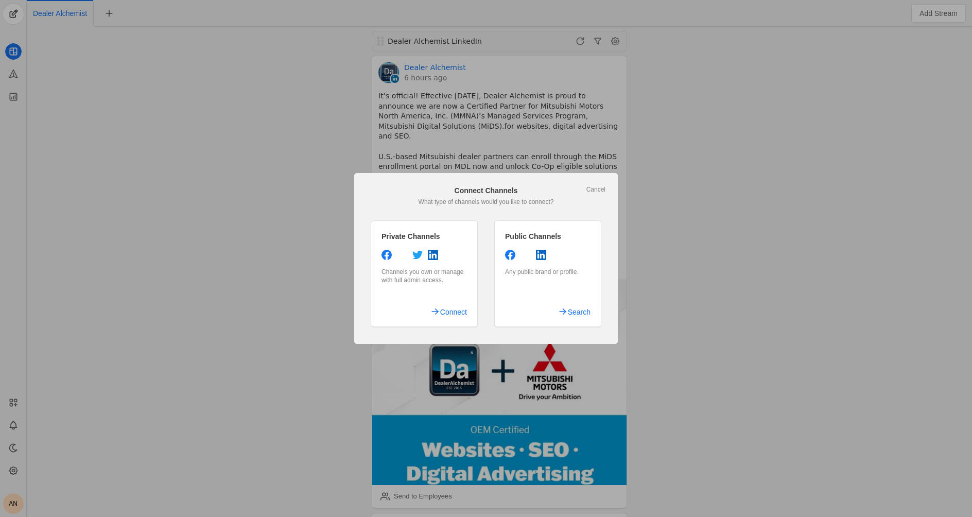
click at [534, 276] on div "Public Channels Any public brand or profile. Search" at bounding box center [547, 273] width 107 height 107
drag, startPoint x: 530, startPoint y: 271, endPoint x: 560, endPoint y: 273, distance: 29.9
click at [560, 273] on div "Any public brand or profile." at bounding box center [547, 272] width 85 height 8
click at [583, 315] on span "Search" at bounding box center [579, 312] width 23 height 19
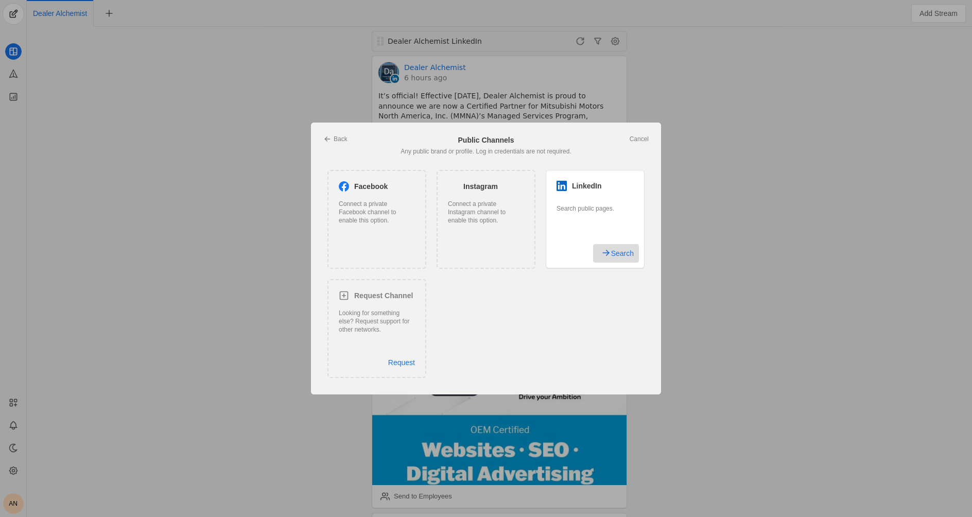
click at [622, 253] on span "Search" at bounding box center [622, 253] width 23 height 19
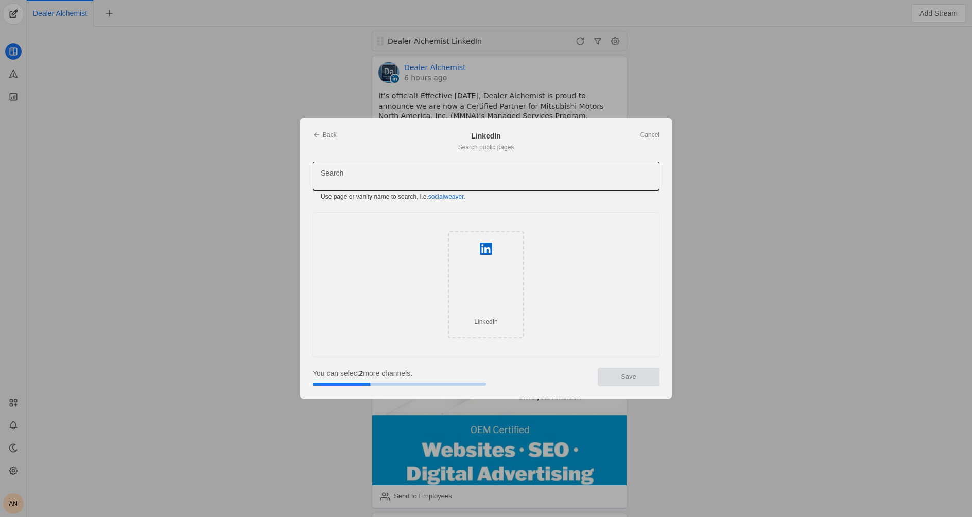
click at [430, 178] on input "Search" at bounding box center [447, 176] width 253 height 12
click at [345, 173] on input "dealer alchemist" at bounding box center [447, 176] width 253 height 12
type input "dealeralchemist"
click at [650, 132] on link "Cancel" at bounding box center [649, 135] width 19 height 8
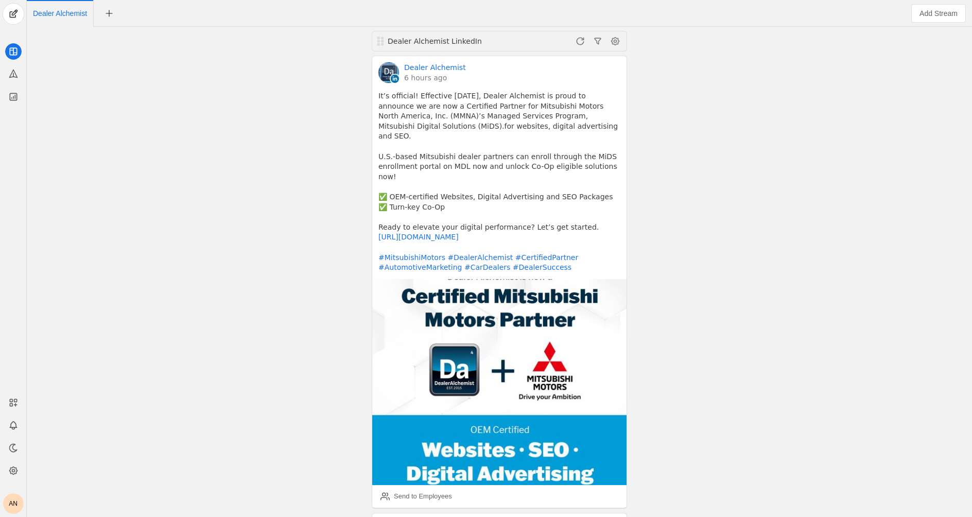
click at [707, 78] on div "Dealer Alchemist LinkedIn Dealer Alchemist 6 hours ago It’s official! Effective…" at bounding box center [499, 272] width 940 height 490
click at [8, 51] on icon at bounding box center [13, 51] width 10 height 10
click at [10, 467] on icon at bounding box center [13, 471] width 8 height 8
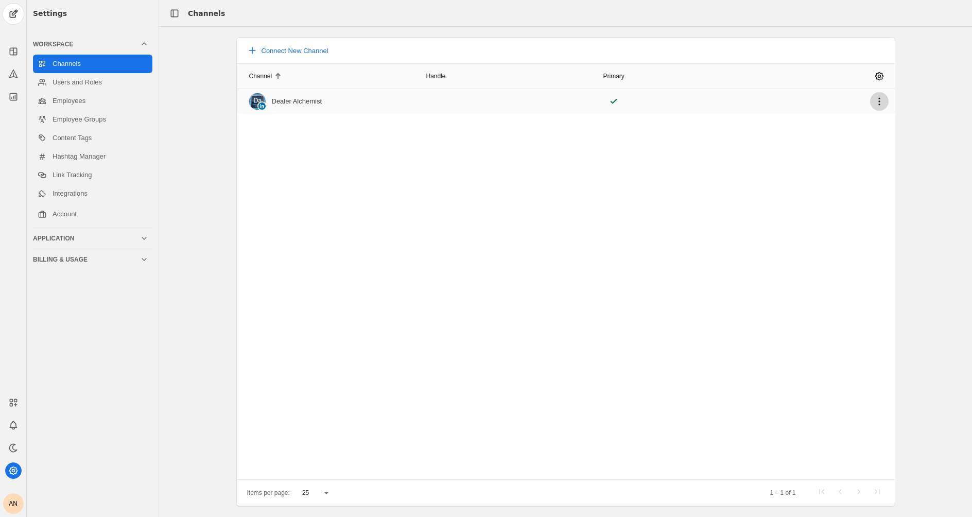
click at [878, 100] on span "undefined" at bounding box center [879, 101] width 19 height 19
click at [799, 160] on span "undefined" at bounding box center [816, 161] width 144 height 19
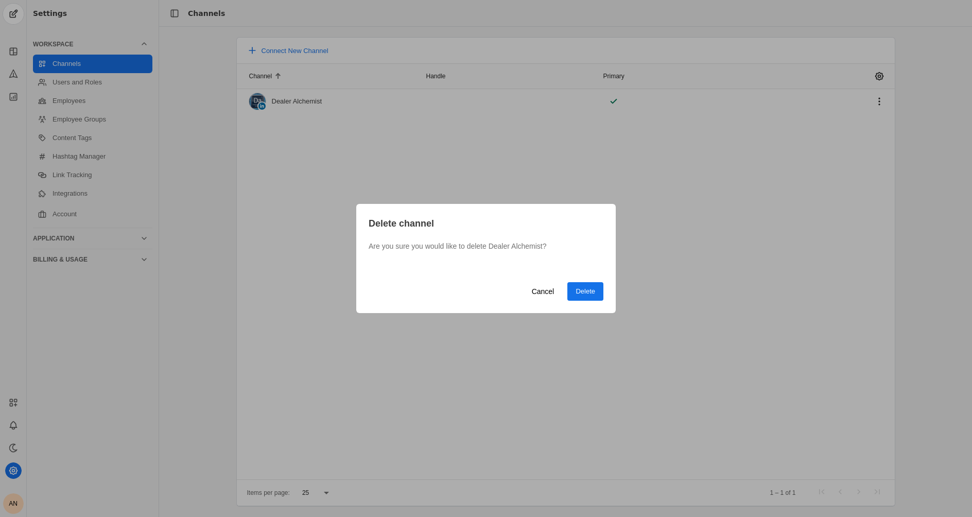
click at [590, 295] on span "Delete" at bounding box center [586, 291] width 20 height 10
